Goal: Check status: Check status

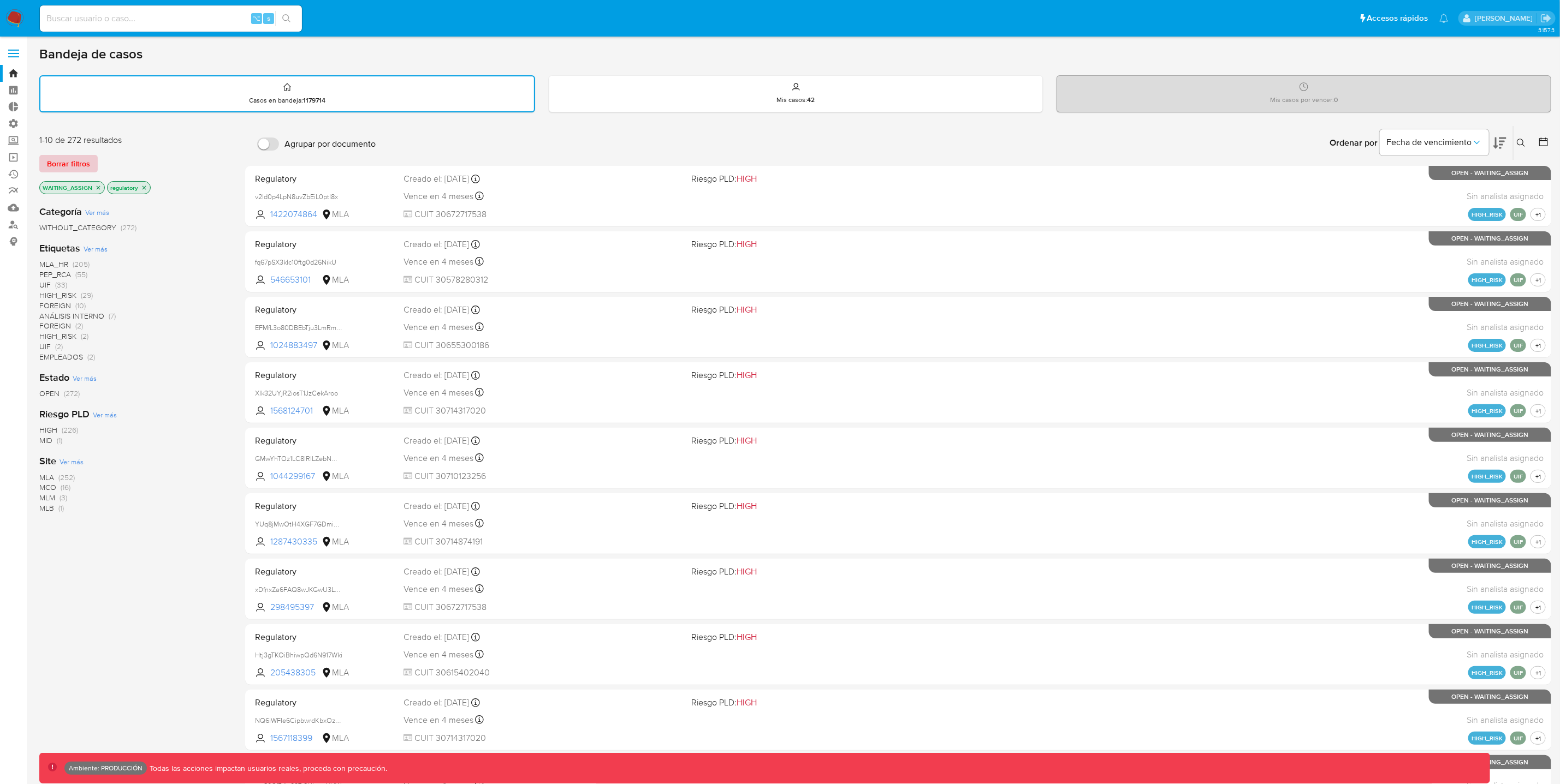
click at [86, 162] on span "Borrar filtros" at bounding box center [69, 163] width 43 height 15
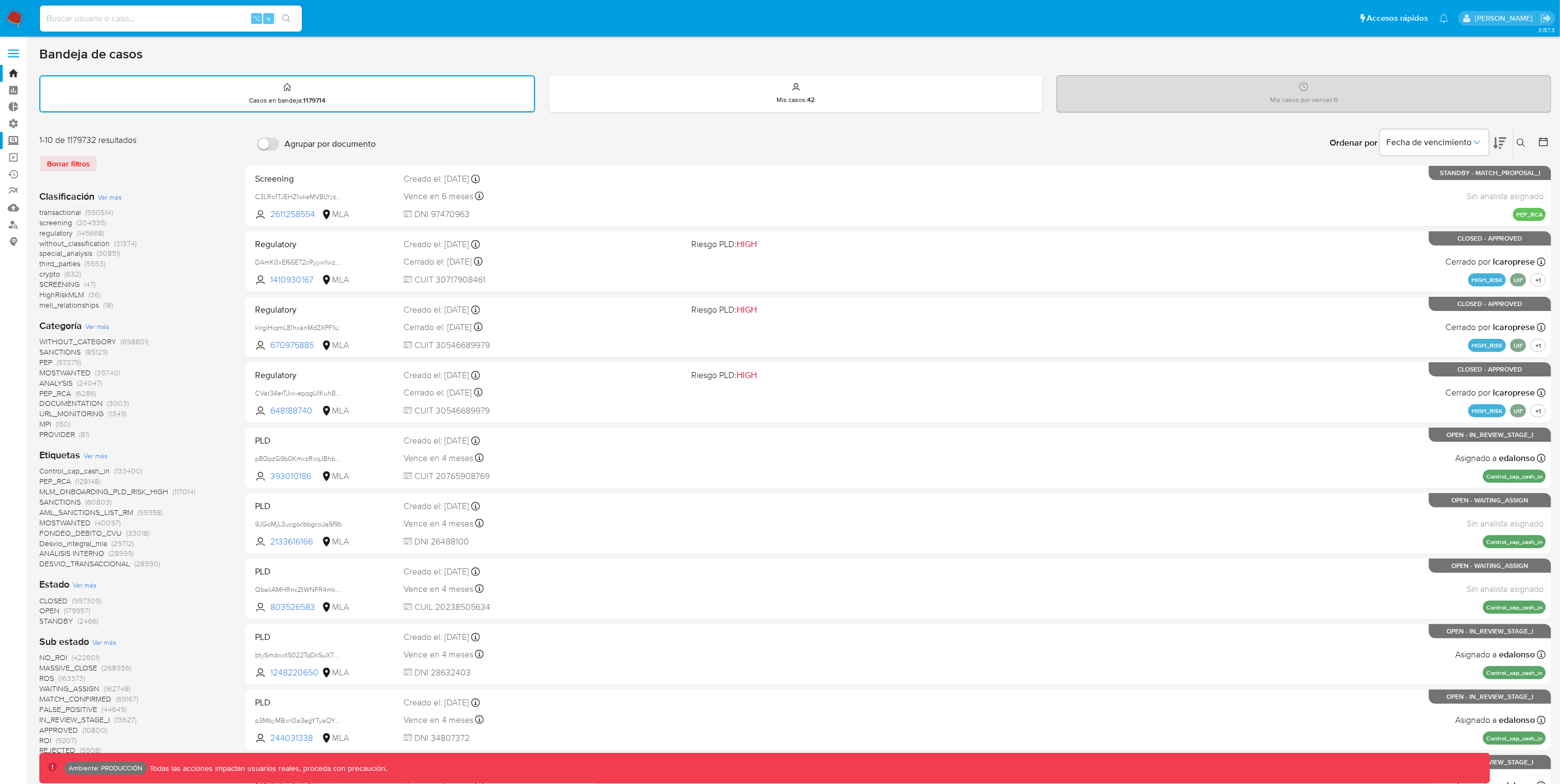
click at [17, 140] on label "Screening" at bounding box center [65, 140] width 130 height 17
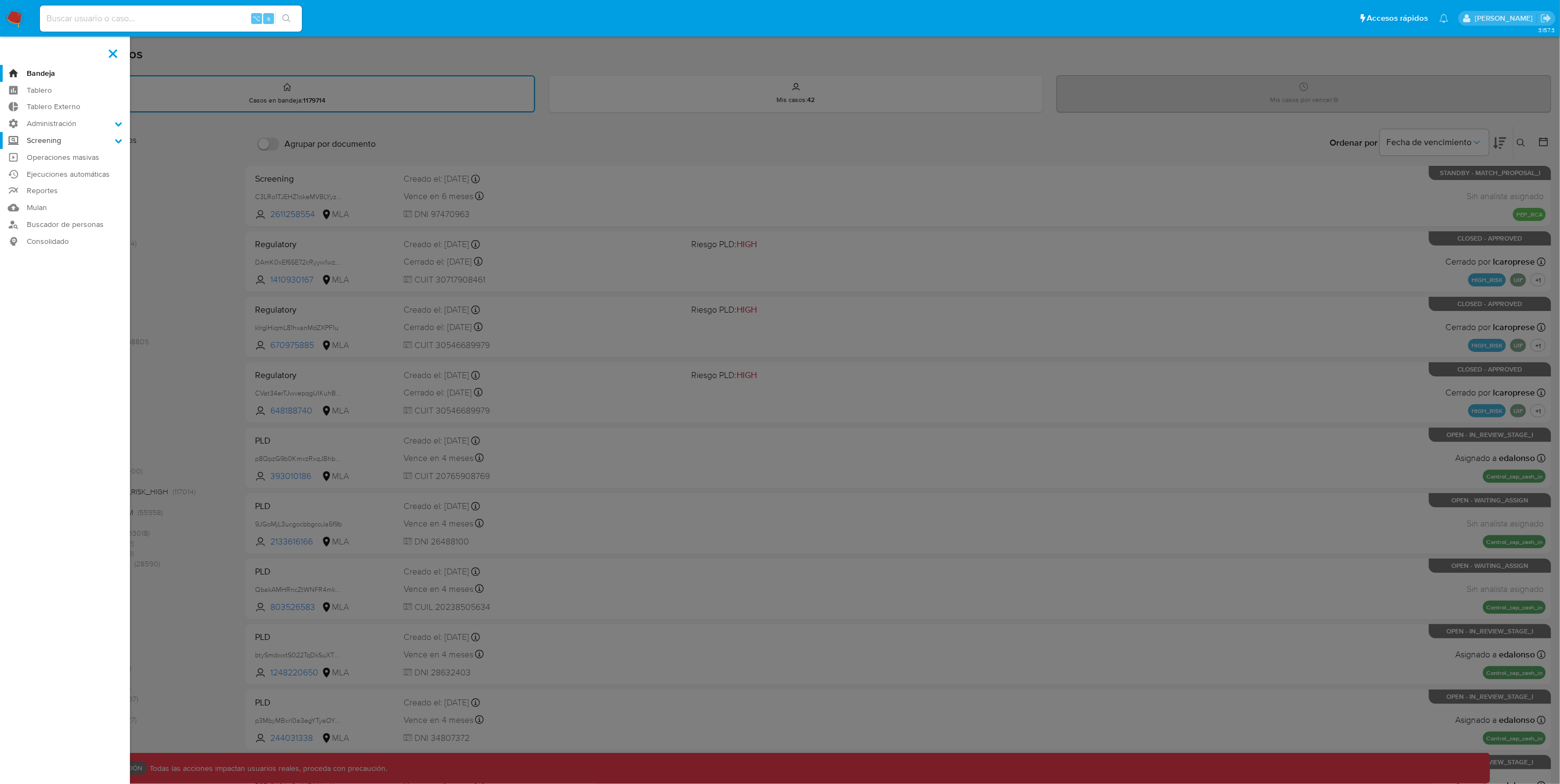
click at [0, 0] on input "Screening" at bounding box center [0, 0] width 0 height 0
click at [73, 240] on link "Ejecuciones automáticas" at bounding box center [65, 243] width 130 height 17
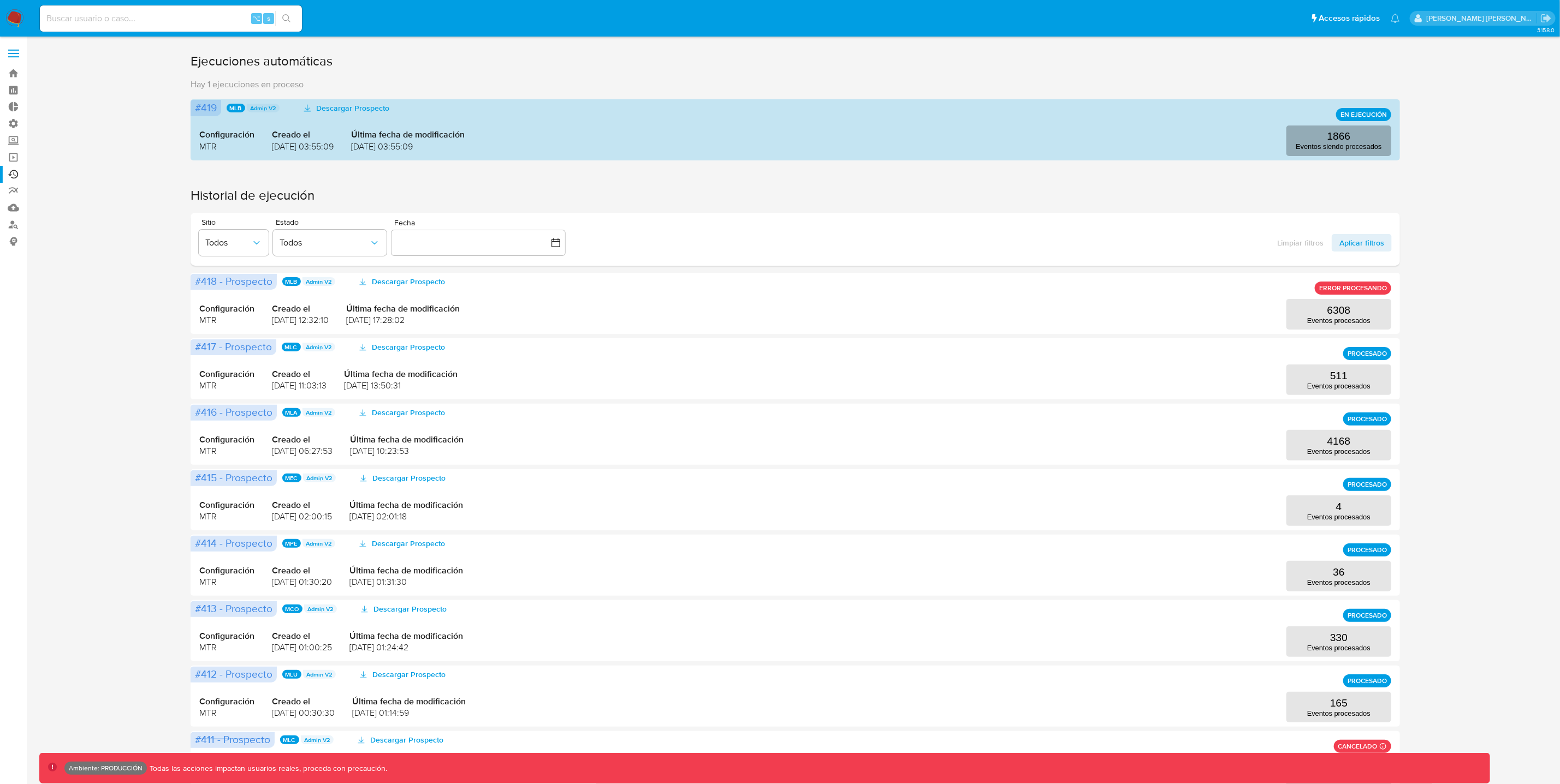
click at [1334, 150] on p "Eventos siendo procesados" at bounding box center [1338, 147] width 86 height 8
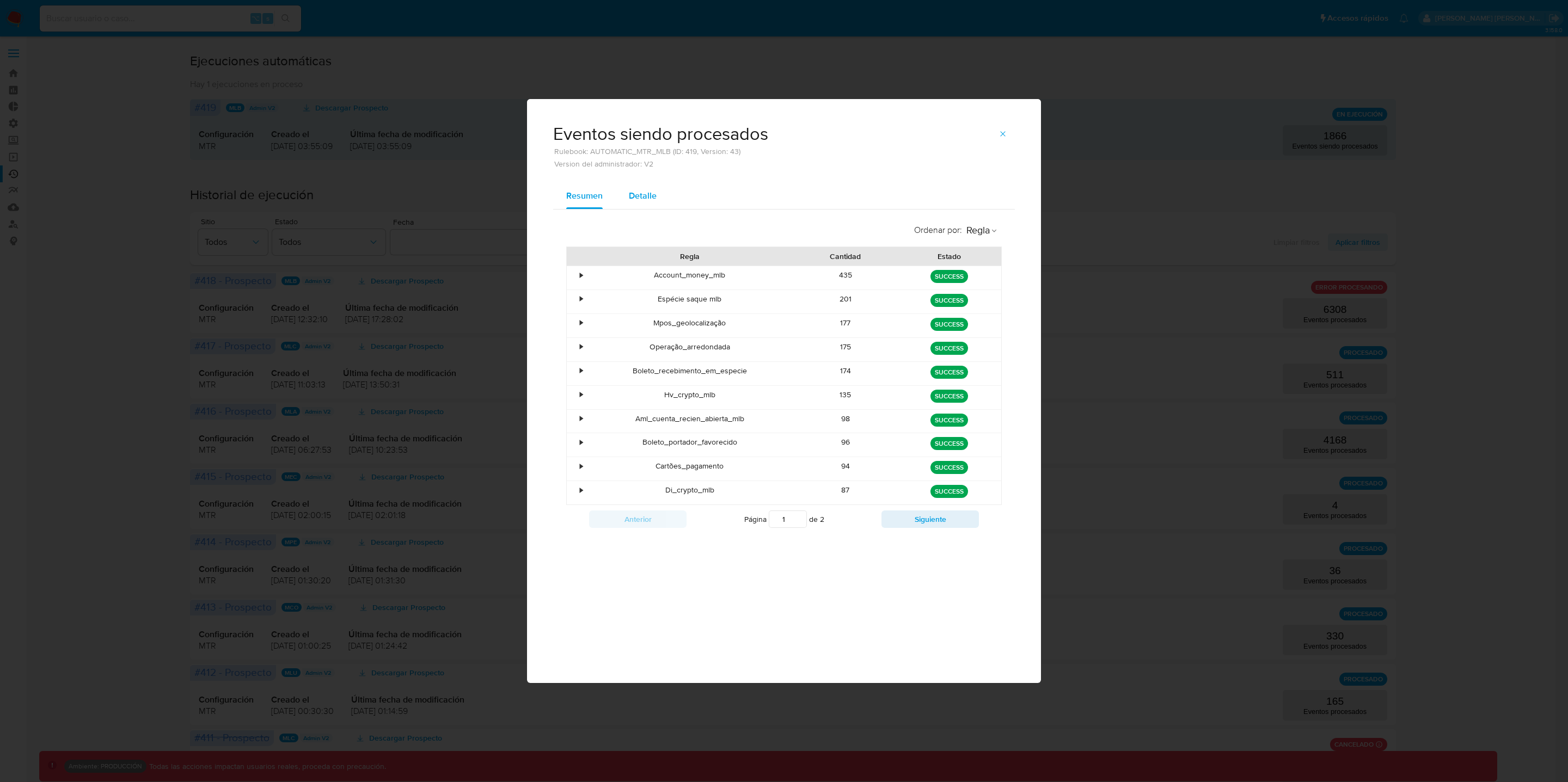
click at [659, 202] on button "Detalle" at bounding box center [643, 195] width 53 height 26
select select "10"
